Goal: Task Accomplishment & Management: Complete application form

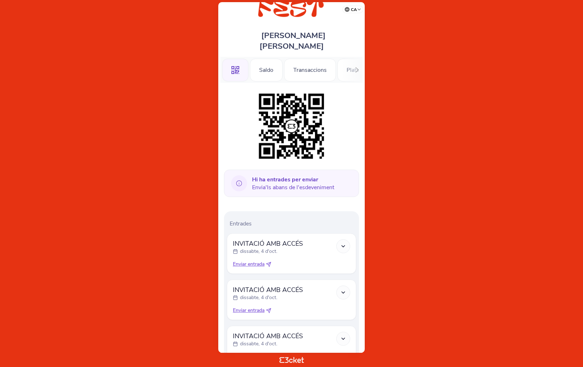
scroll to position [35, 0]
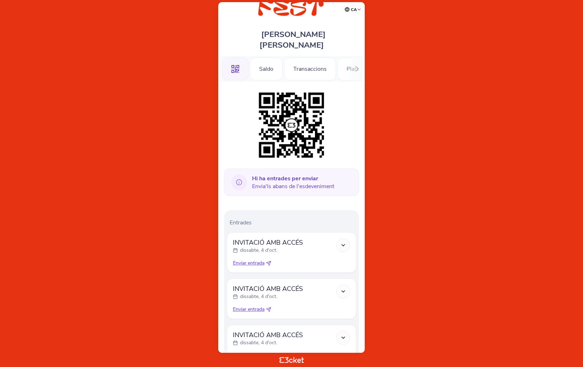
click at [344, 242] on icon at bounding box center [343, 245] width 6 height 6
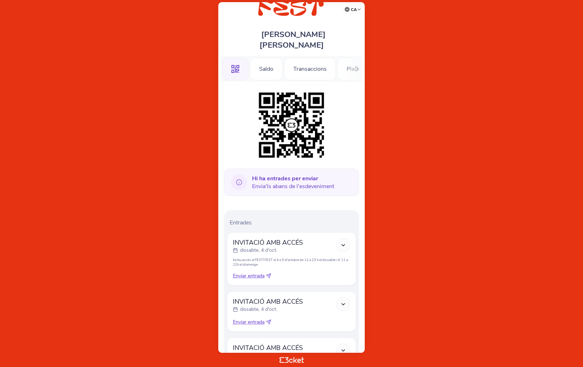
click at [271, 273] on icon at bounding box center [268, 275] width 5 height 5
select select "34"
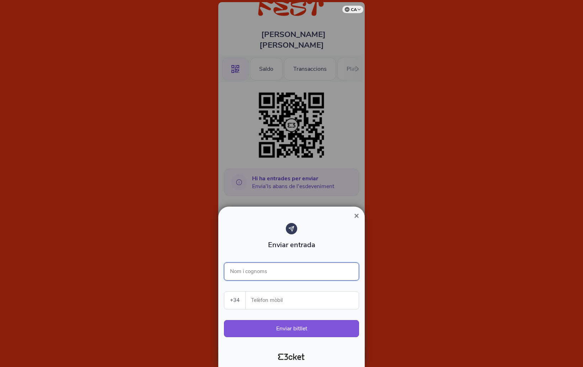
click at [269, 270] on input "Nom i cognoms" at bounding box center [291, 271] width 135 height 18
type input "monica luis muñiz"
click at [272, 302] on input "Telèfon mòbil" at bounding box center [304, 300] width 107 height 17
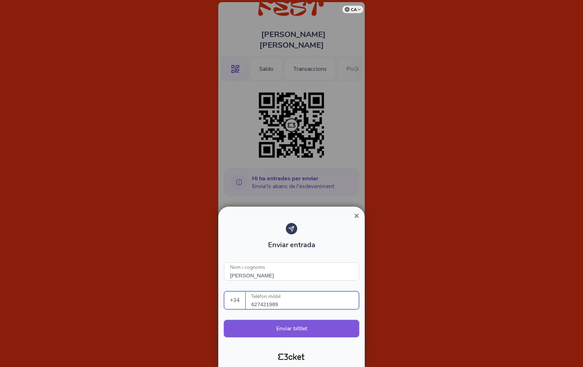
type input "627421989"
click at [285, 330] on button "Enviar bitllet" at bounding box center [291, 328] width 135 height 17
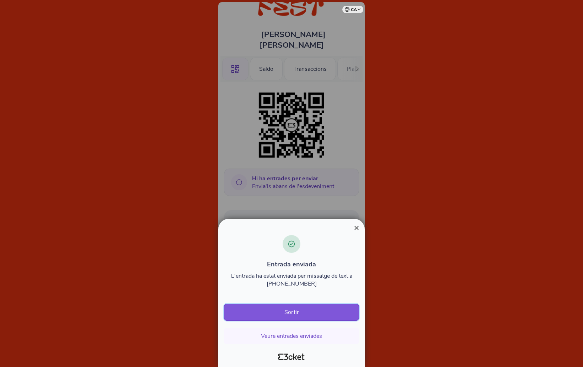
click at [287, 316] on button "Sortir" at bounding box center [291, 312] width 135 height 17
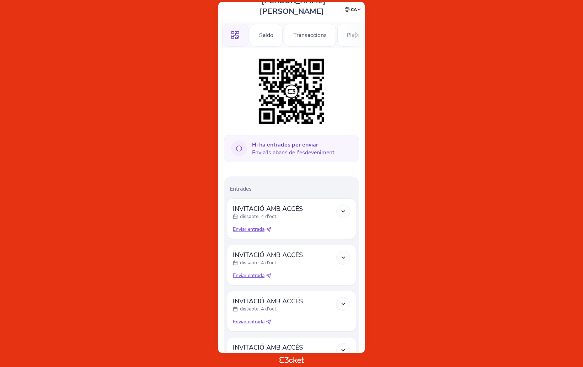
scroll to position [70, 0]
click at [269, 227] on icon at bounding box center [268, 229] width 5 height 5
select select "34"
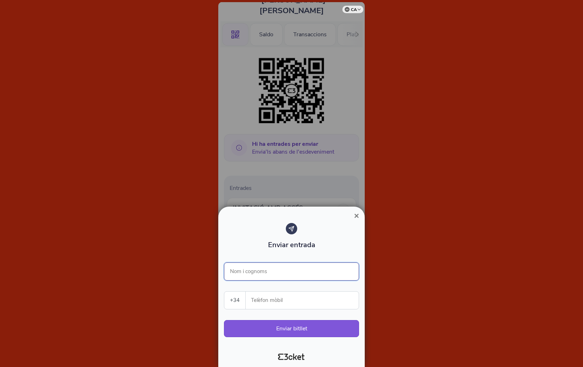
click at [268, 272] on input "Nom i cognoms" at bounding box center [291, 271] width 135 height 18
type input "[PERSON_NAME]"
click at [268, 302] on input "Telèfon mòbil" at bounding box center [304, 300] width 107 height 17
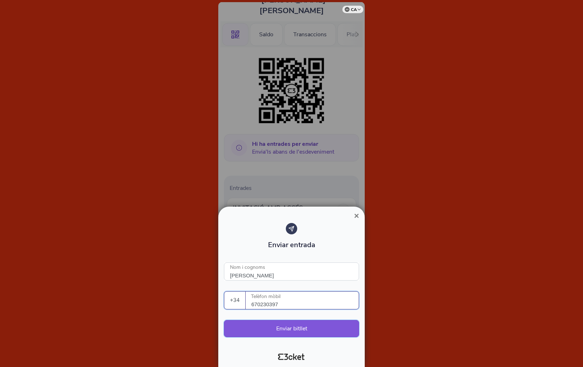
type input "670230397"
click at [293, 329] on button "Enviar bitllet" at bounding box center [291, 328] width 135 height 17
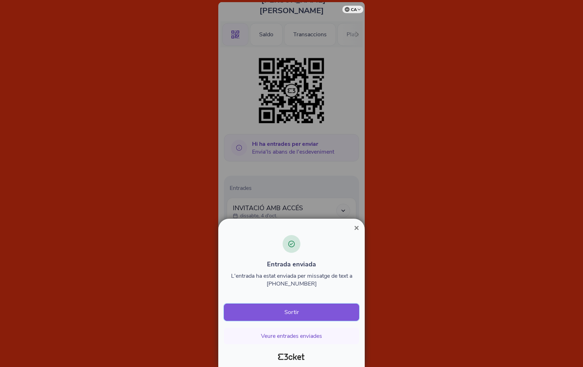
click at [291, 315] on button "Sortir" at bounding box center [291, 312] width 135 height 17
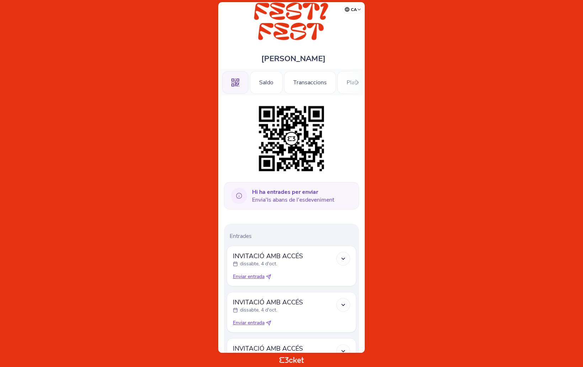
scroll to position [10, 0]
